Goal: Information Seeking & Learning: Learn about a topic

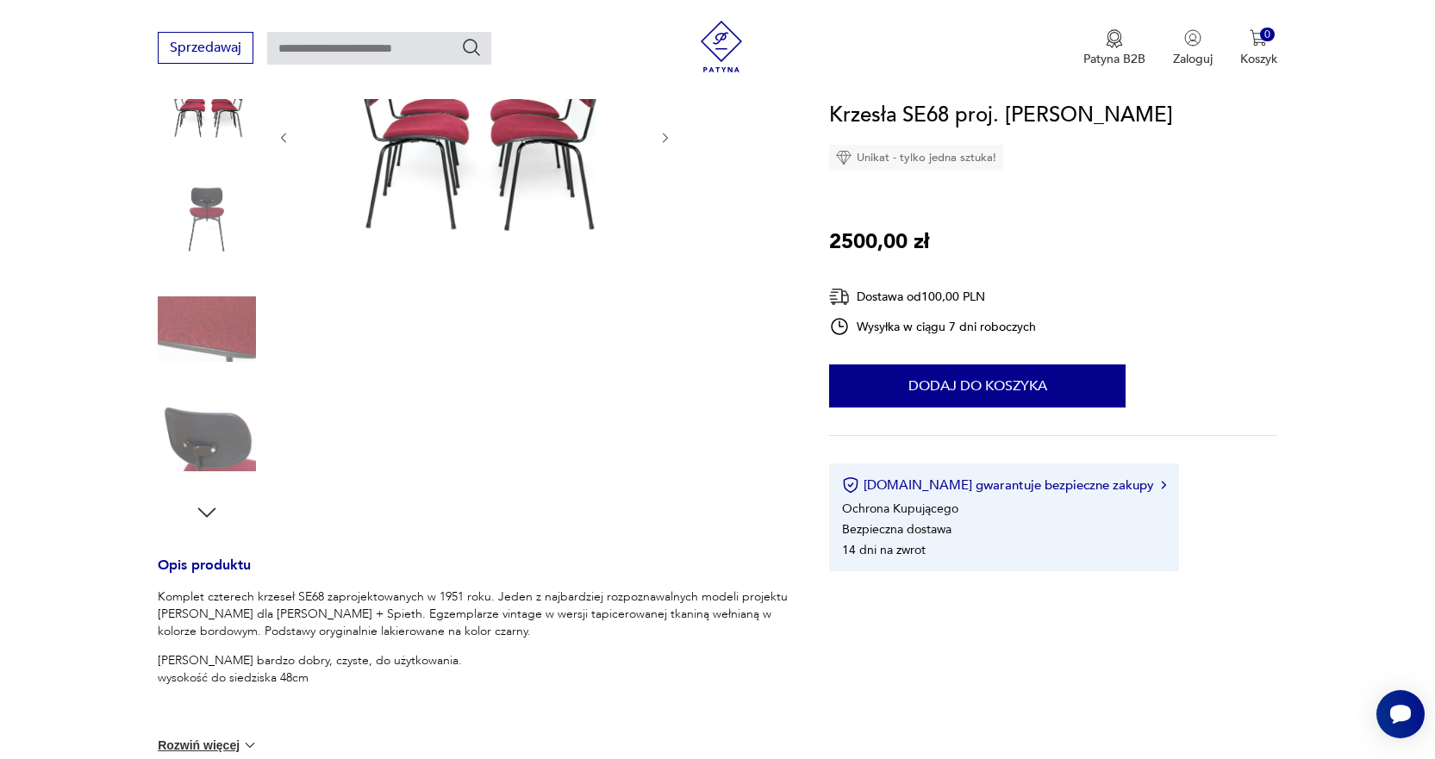
click at [221, 460] on img at bounding box center [207, 439] width 98 height 98
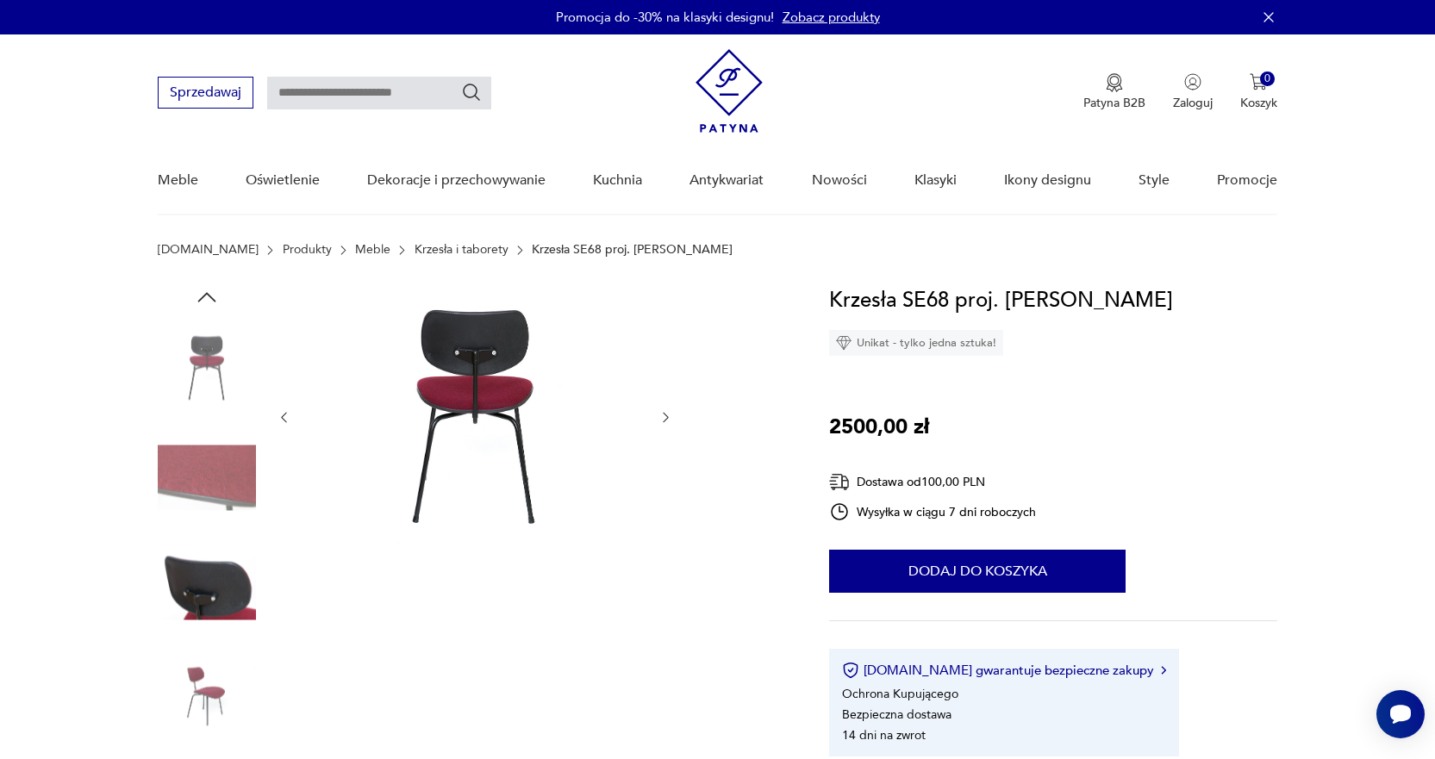
click at [208, 486] on img at bounding box center [207, 478] width 98 height 98
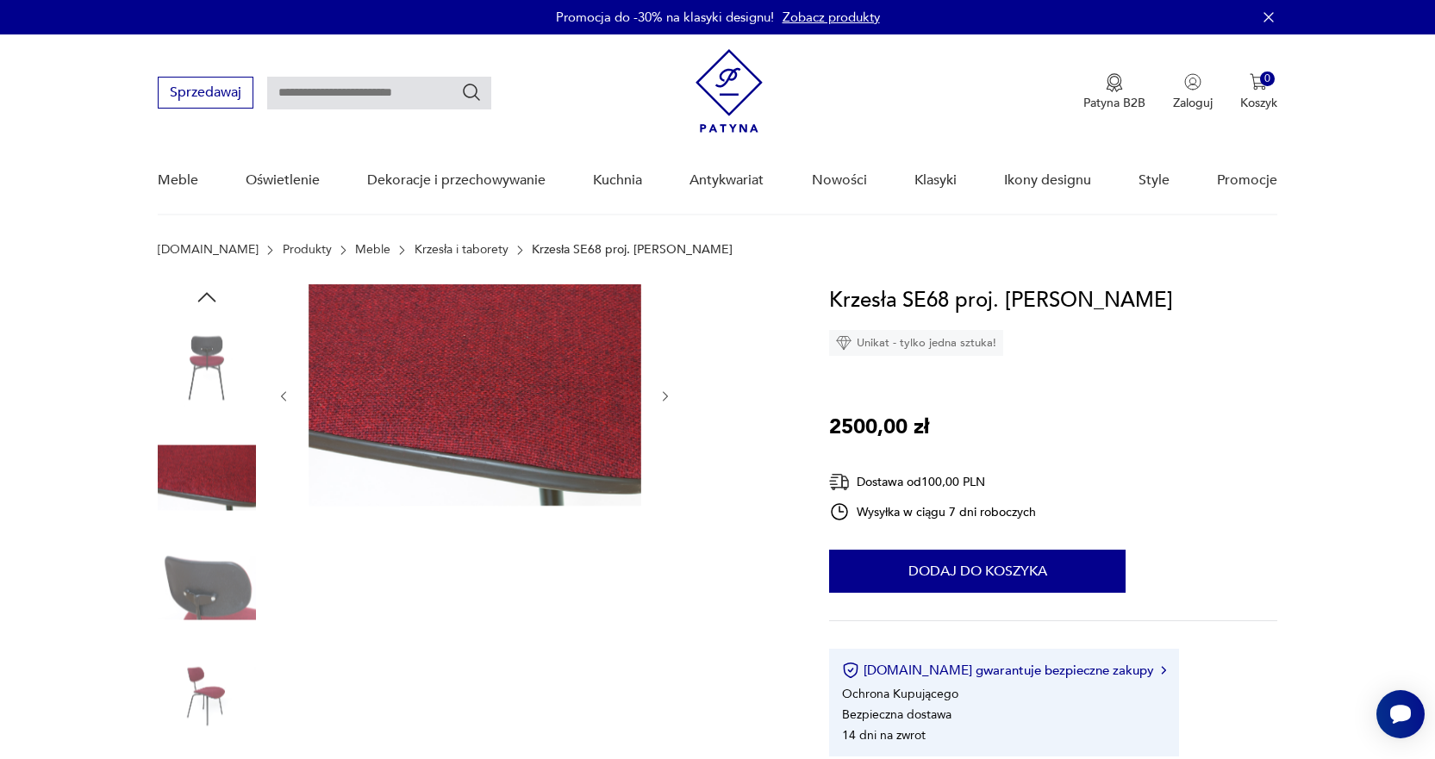
click at [233, 583] on img at bounding box center [207, 588] width 98 height 98
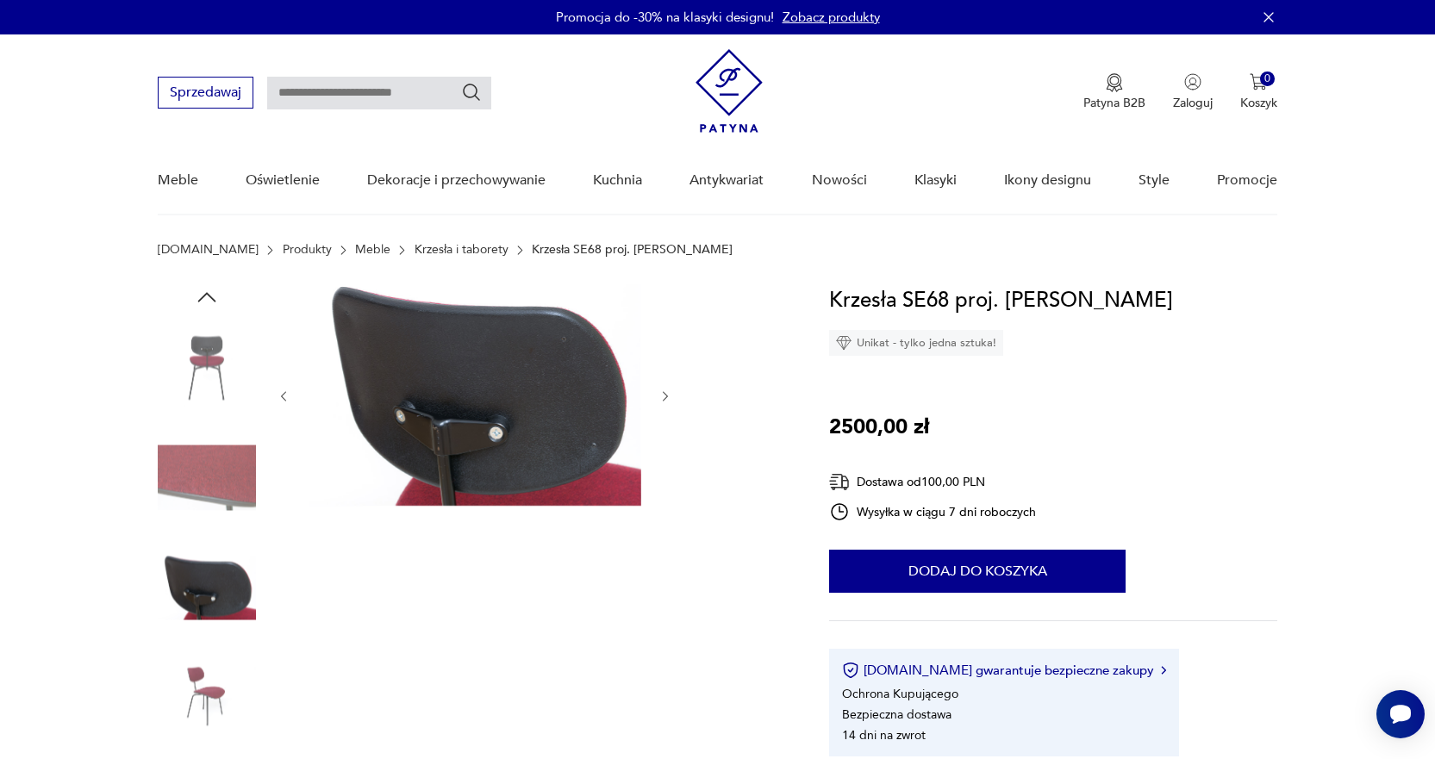
click at [224, 377] on img at bounding box center [207, 368] width 98 height 98
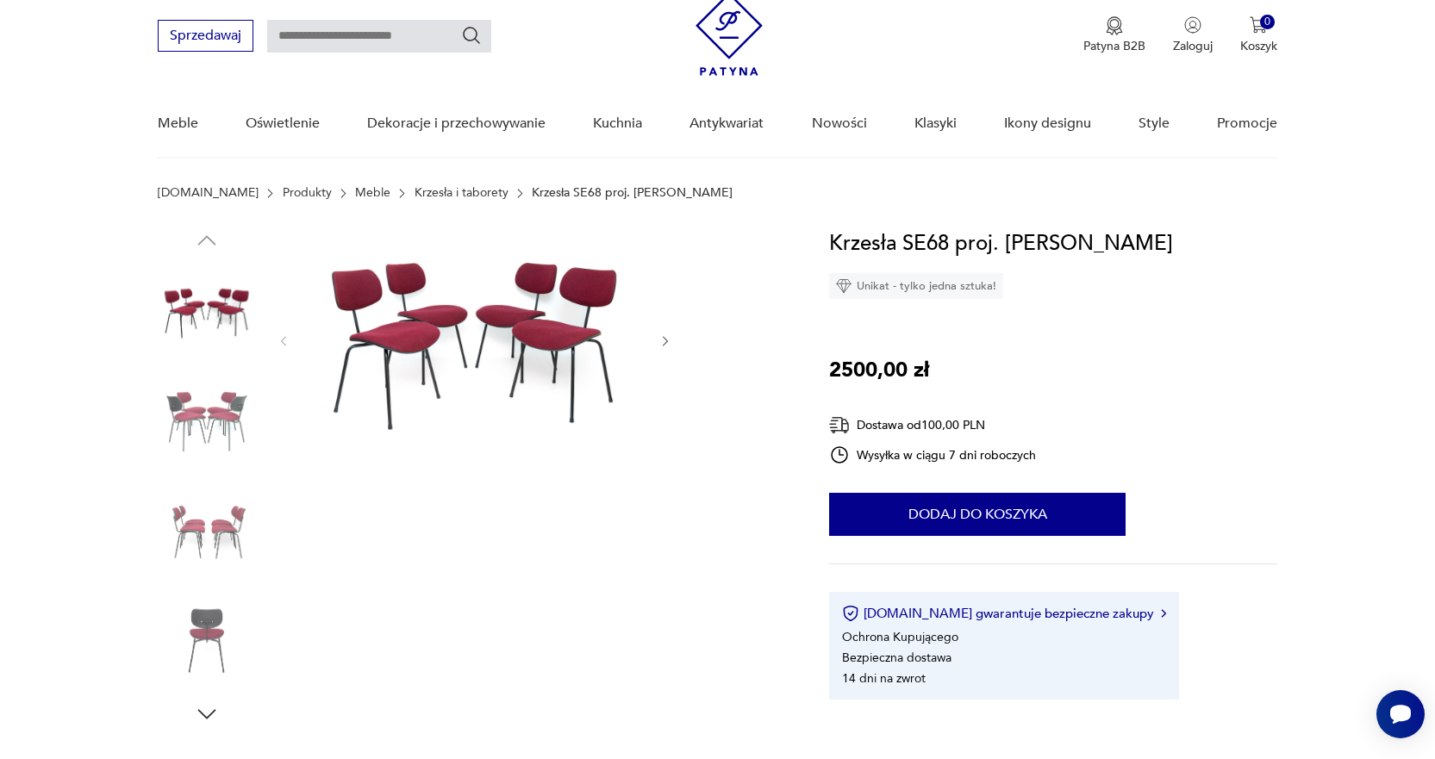
scroll to position [86, 0]
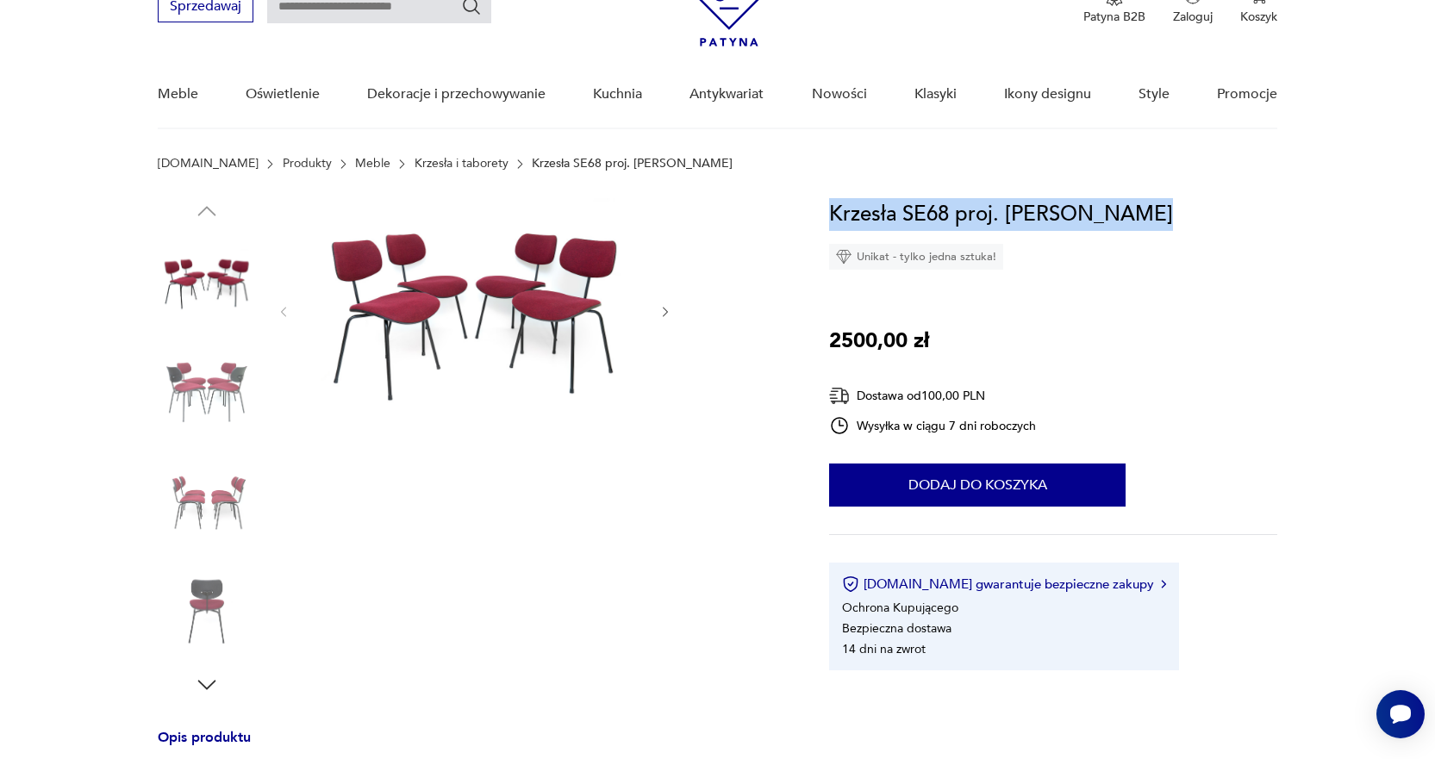
drag, startPoint x: 1158, startPoint y: 210, endPoint x: 821, endPoint y: 213, distance: 337.0
click at [821, 213] on section "Opis produktu Komplet czterech krzeseł SE68 zaprojektowanych w 1951 roku. Jeden…" at bounding box center [717, 772] width 1435 height 1149
copy h1 "Krzesła SE68 proj. Egon Eiermann"
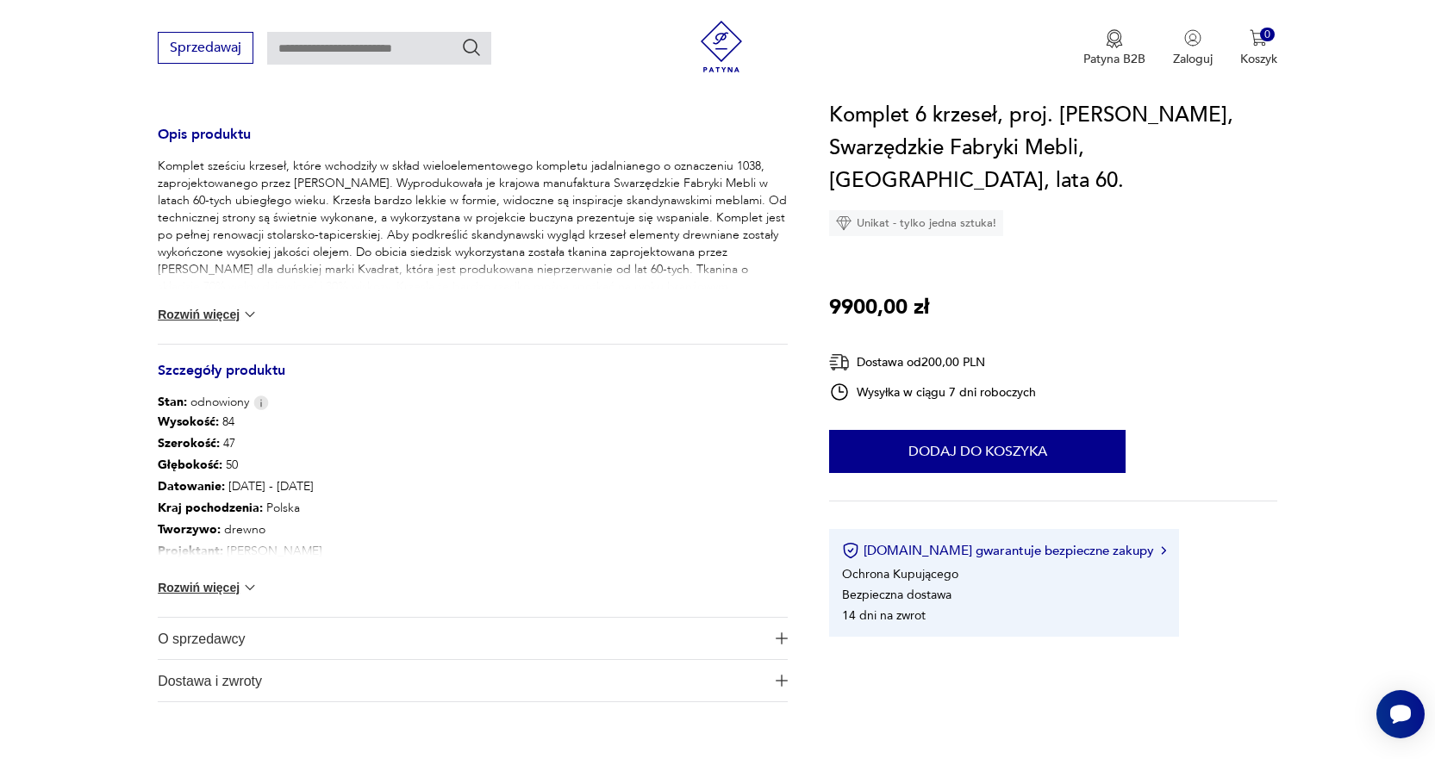
scroll to position [603, 0]
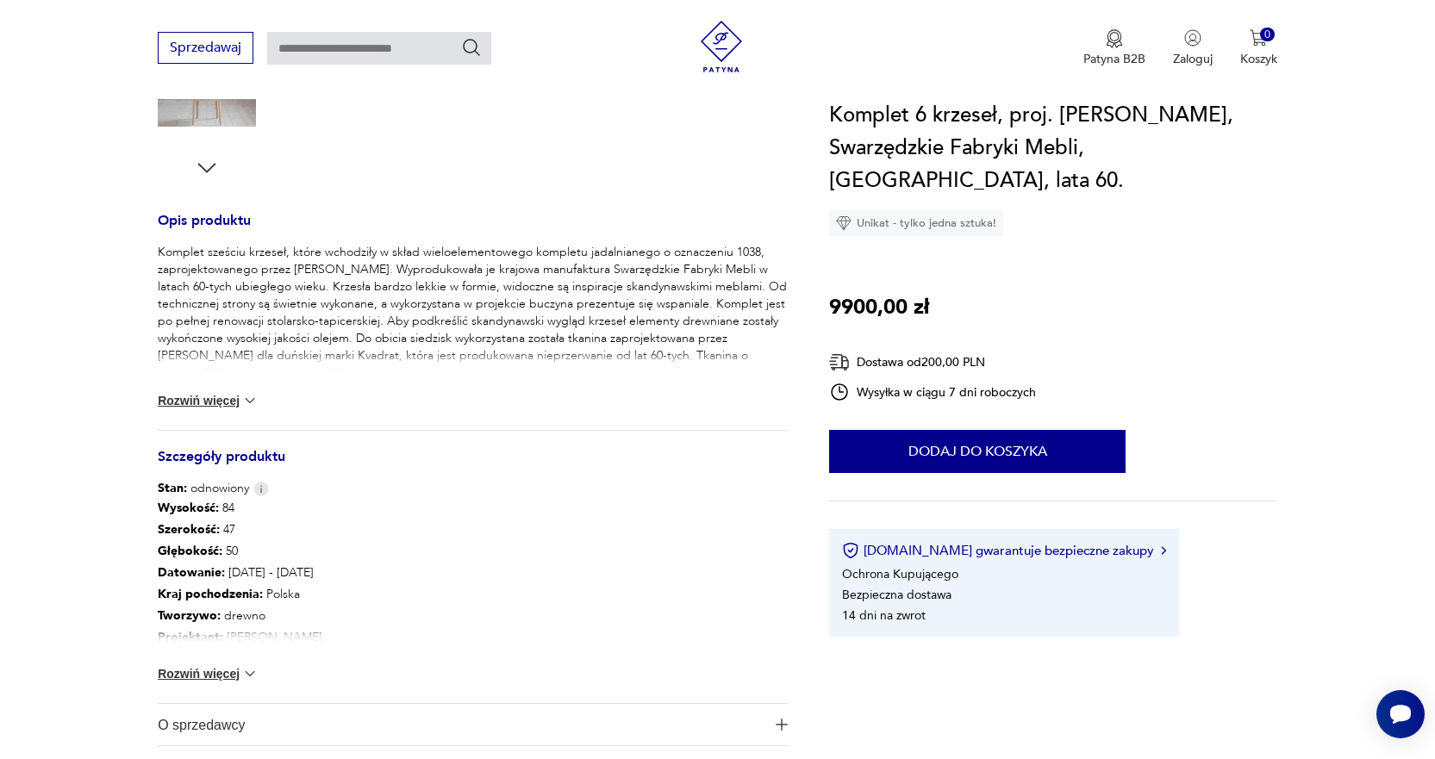
click at [214, 401] on button "Rozwiń więcej" at bounding box center [208, 400] width 100 height 17
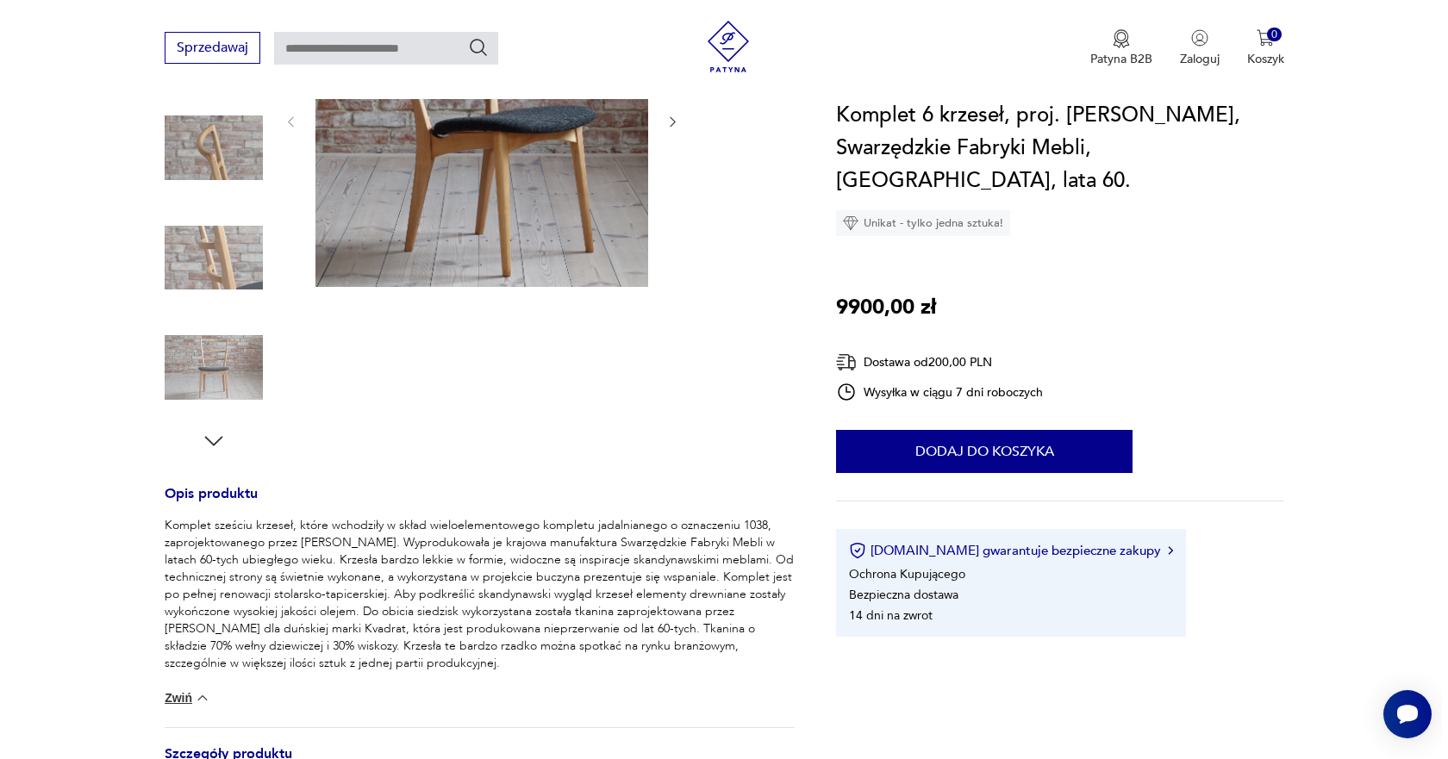
scroll to position [172, 0]
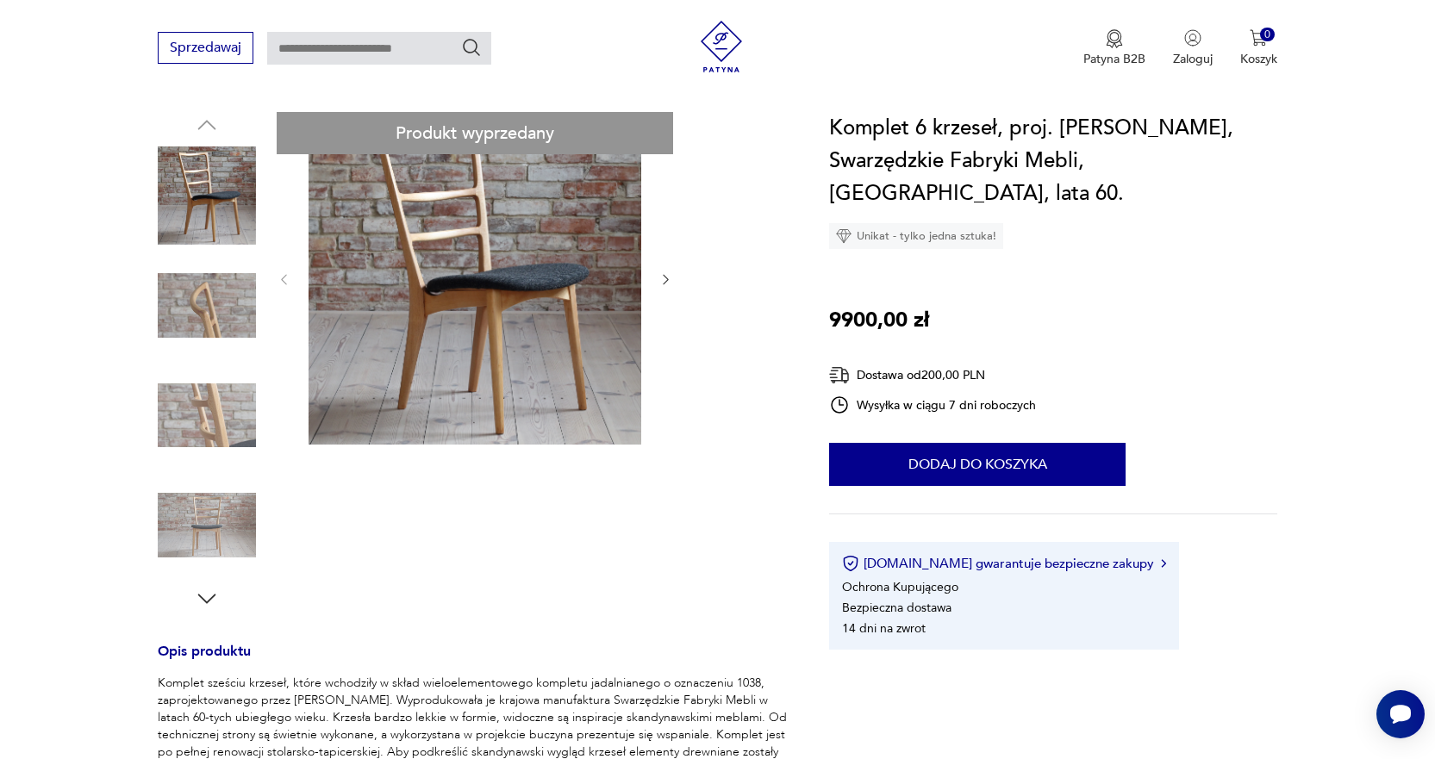
click at [570, 269] on img at bounding box center [475, 278] width 333 height 333
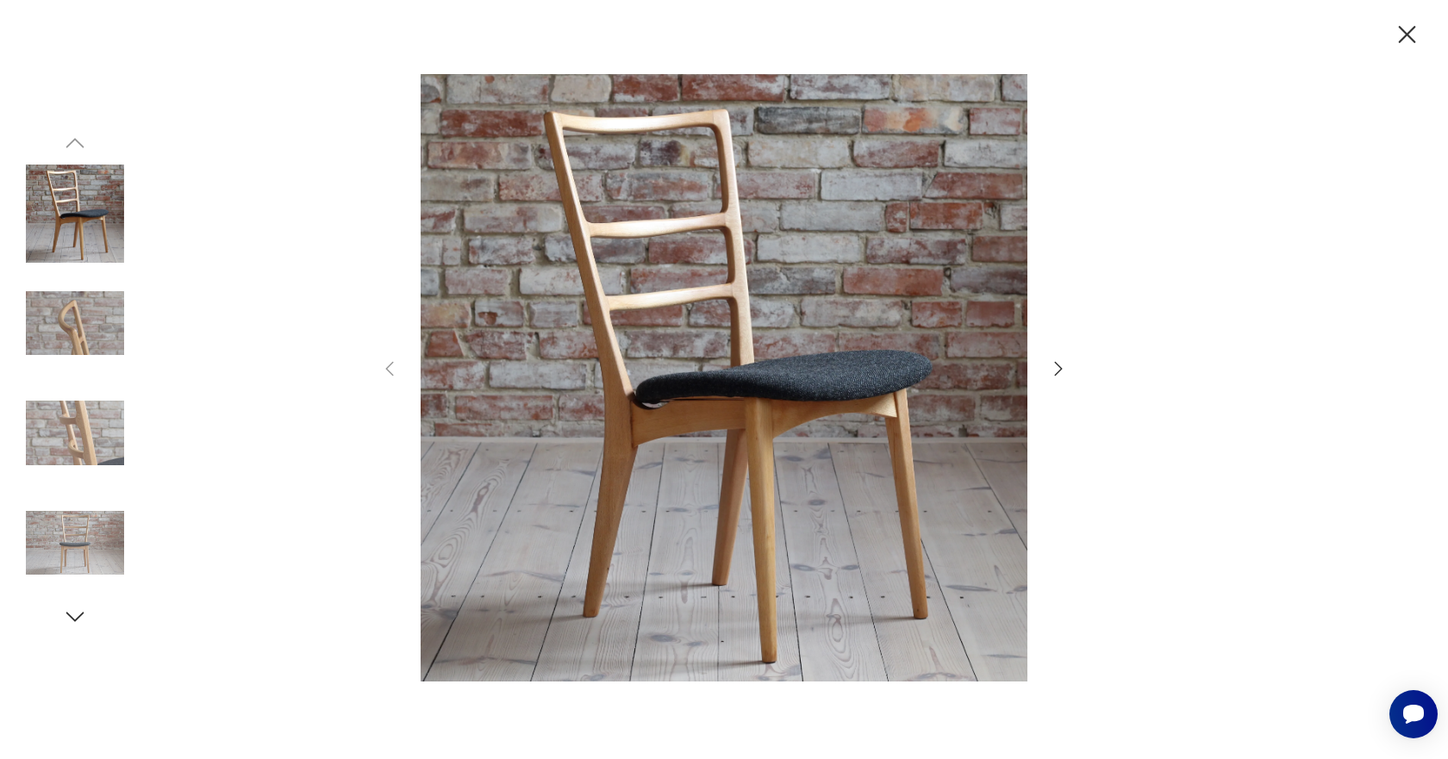
click at [56, 325] on img at bounding box center [75, 323] width 98 height 98
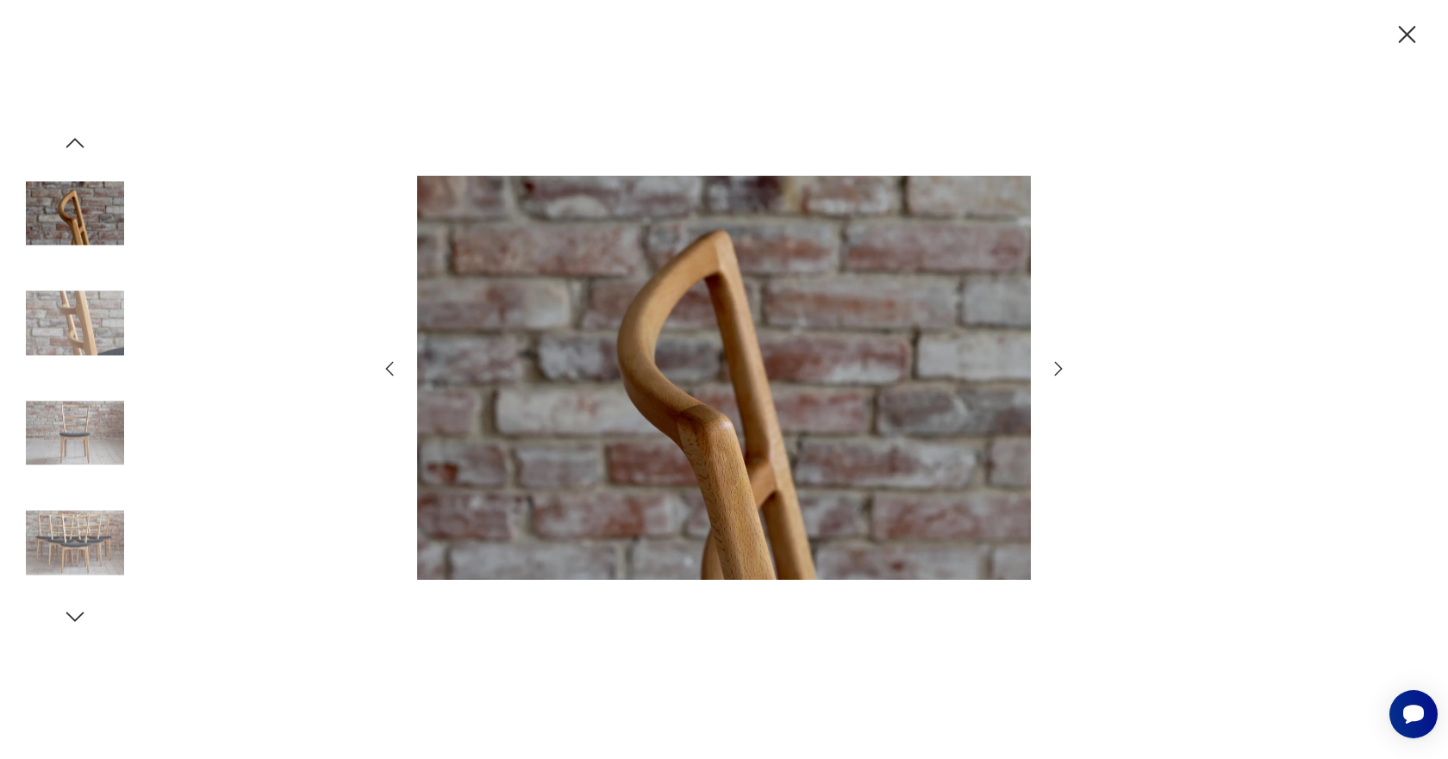
click at [73, 443] on img at bounding box center [75, 433] width 98 height 98
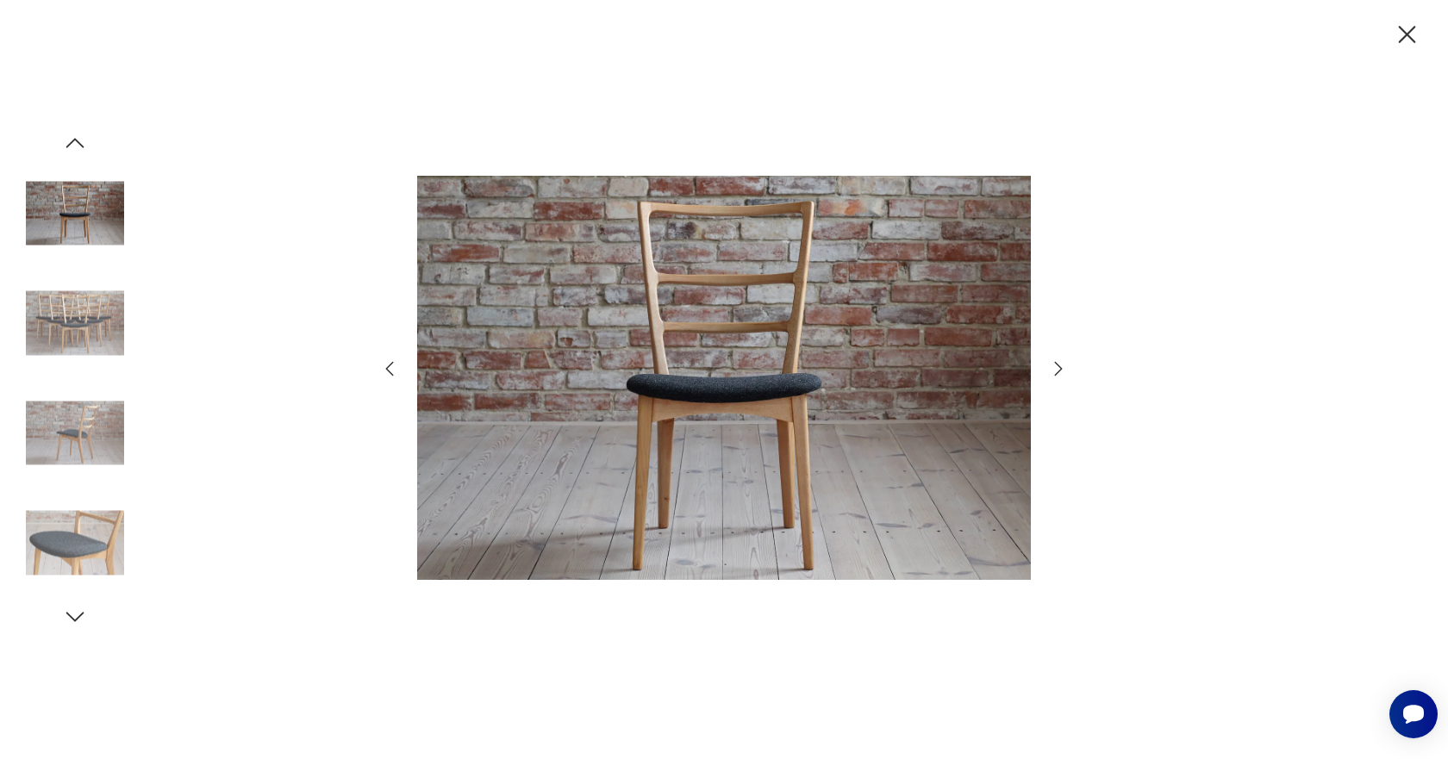
click at [77, 534] on img at bounding box center [75, 543] width 98 height 98
